Goal: Task Accomplishment & Management: Use online tool/utility

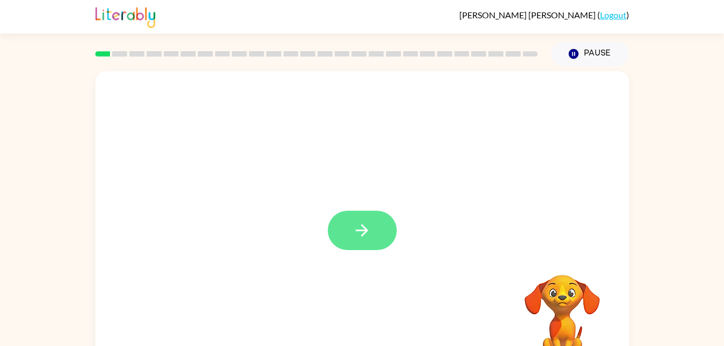
click at [361, 220] on button "button" at bounding box center [362, 230] width 69 height 39
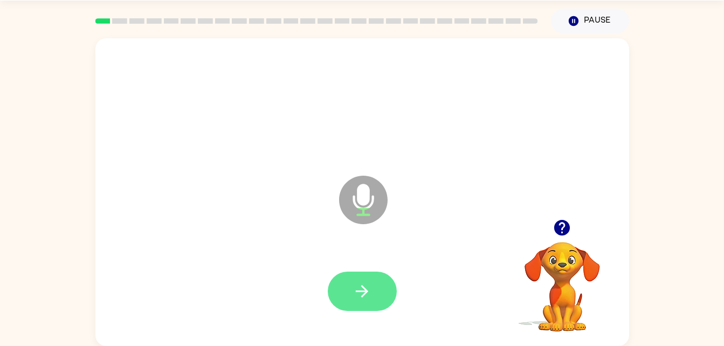
click at [365, 299] on icon "button" at bounding box center [361, 291] width 19 height 19
click at [349, 285] on button "button" at bounding box center [362, 291] width 69 height 39
click at [359, 287] on icon "button" at bounding box center [361, 291] width 19 height 19
click at [360, 285] on icon "button" at bounding box center [361, 291] width 19 height 19
click at [362, 280] on button "button" at bounding box center [362, 291] width 69 height 39
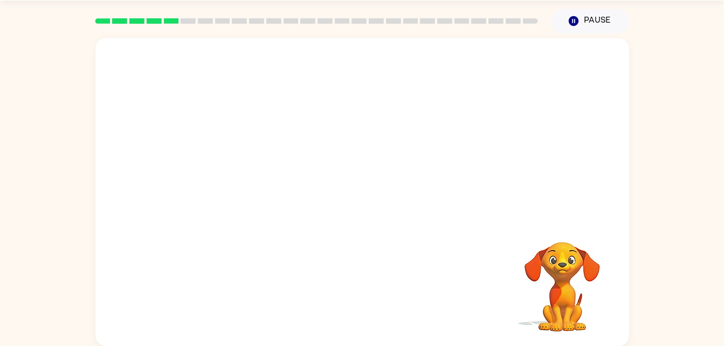
click at [692, 156] on div "Your browser must support playing .mp4 files to use Literably. Please try using…" at bounding box center [362, 189] width 724 height 313
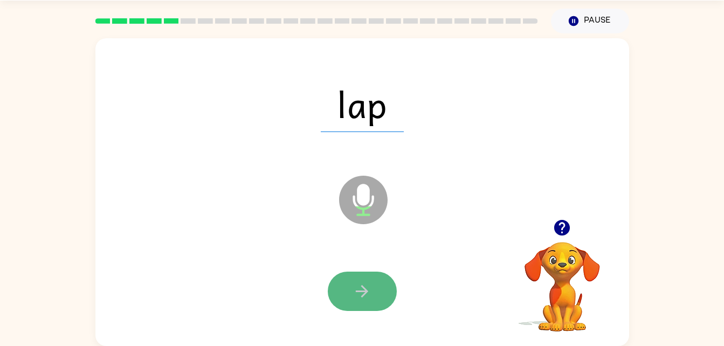
click at [364, 288] on icon "button" at bounding box center [362, 291] width 12 height 12
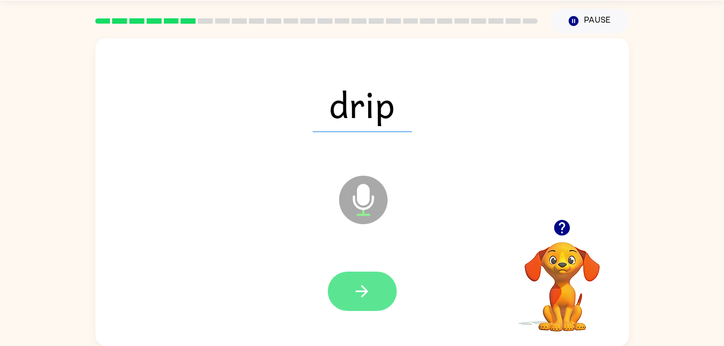
click at [371, 299] on icon "button" at bounding box center [361, 291] width 19 height 19
click at [358, 300] on icon "button" at bounding box center [361, 291] width 19 height 19
click at [362, 297] on icon "button" at bounding box center [361, 291] width 19 height 19
click at [354, 280] on button "button" at bounding box center [362, 291] width 69 height 39
click at [352, 278] on button "button" at bounding box center [362, 291] width 69 height 39
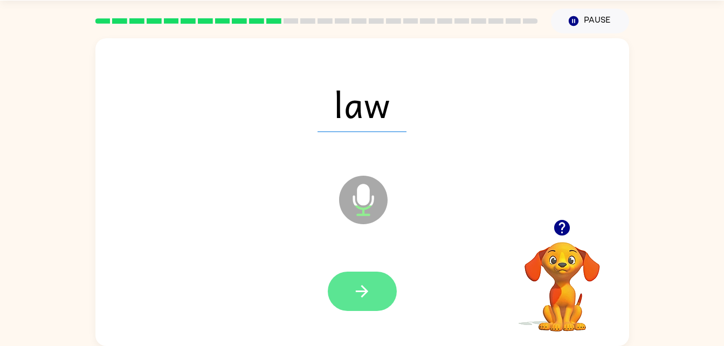
click at [368, 280] on button "button" at bounding box center [362, 291] width 69 height 39
click at [361, 291] on icon "button" at bounding box center [362, 291] width 12 height 12
click at [367, 287] on icon "button" at bounding box center [361, 291] width 19 height 19
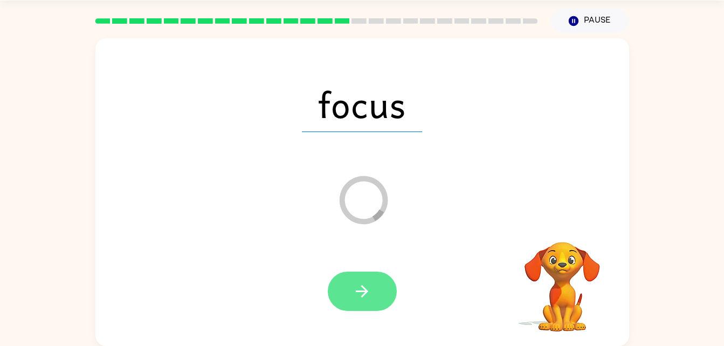
click at [353, 278] on button "button" at bounding box center [362, 291] width 69 height 39
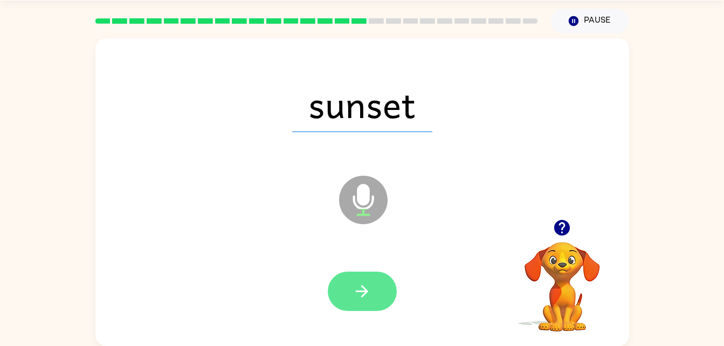
click at [353, 292] on icon "button" at bounding box center [361, 291] width 19 height 19
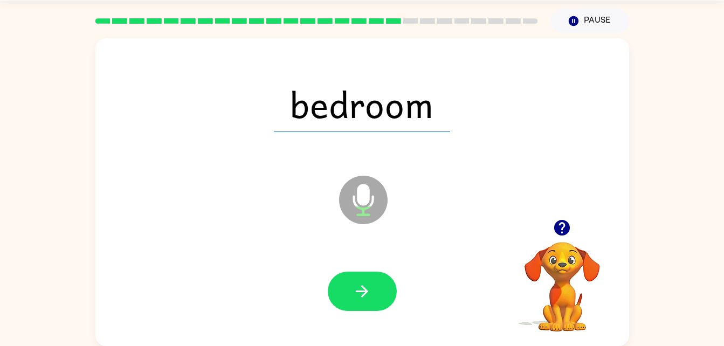
scroll to position [30, 0]
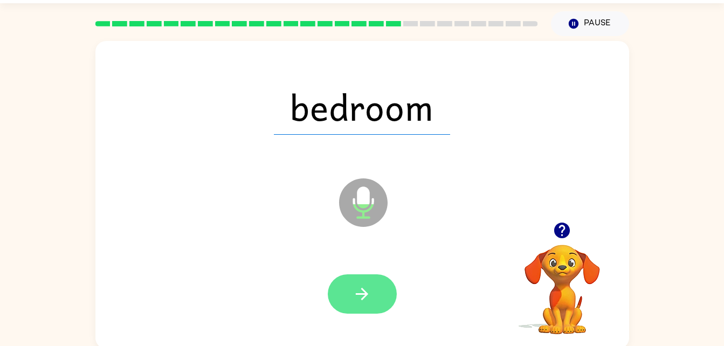
click at [368, 288] on icon "button" at bounding box center [361, 294] width 19 height 19
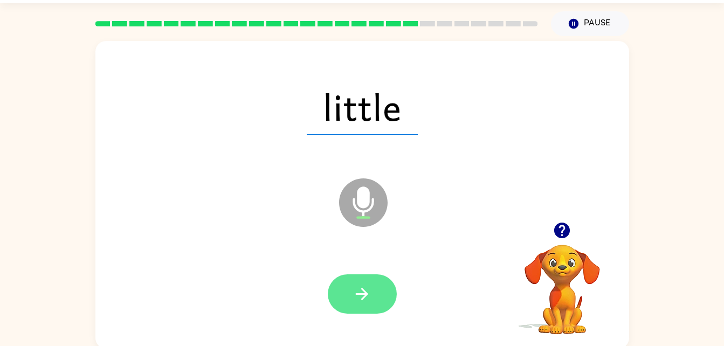
click at [359, 300] on icon "button" at bounding box center [361, 294] width 19 height 19
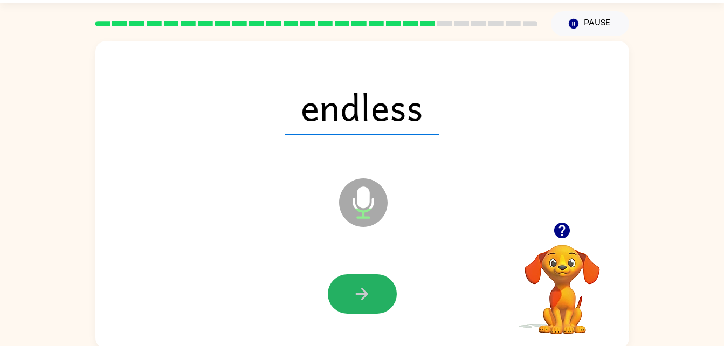
click at [364, 288] on icon "button" at bounding box center [361, 294] width 19 height 19
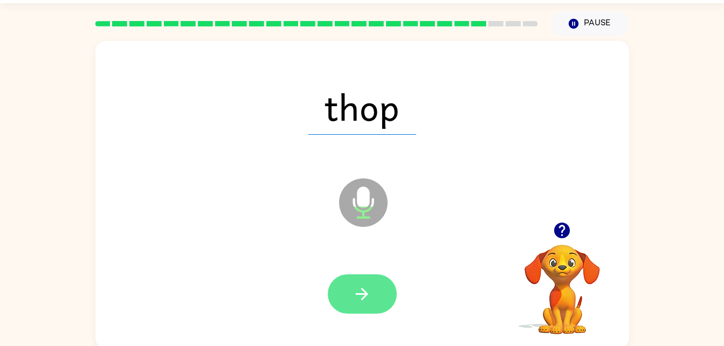
click at [357, 308] on button "button" at bounding box center [362, 293] width 69 height 39
click at [345, 297] on button "button" at bounding box center [362, 293] width 69 height 39
click at [374, 303] on button "button" at bounding box center [362, 293] width 69 height 39
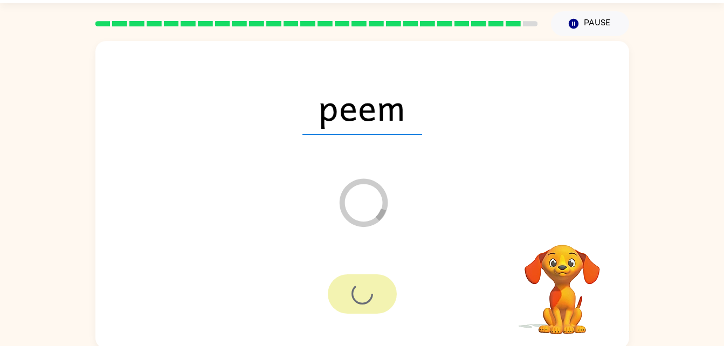
scroll to position [13, 0]
